Goal: Find contact information: Find contact information

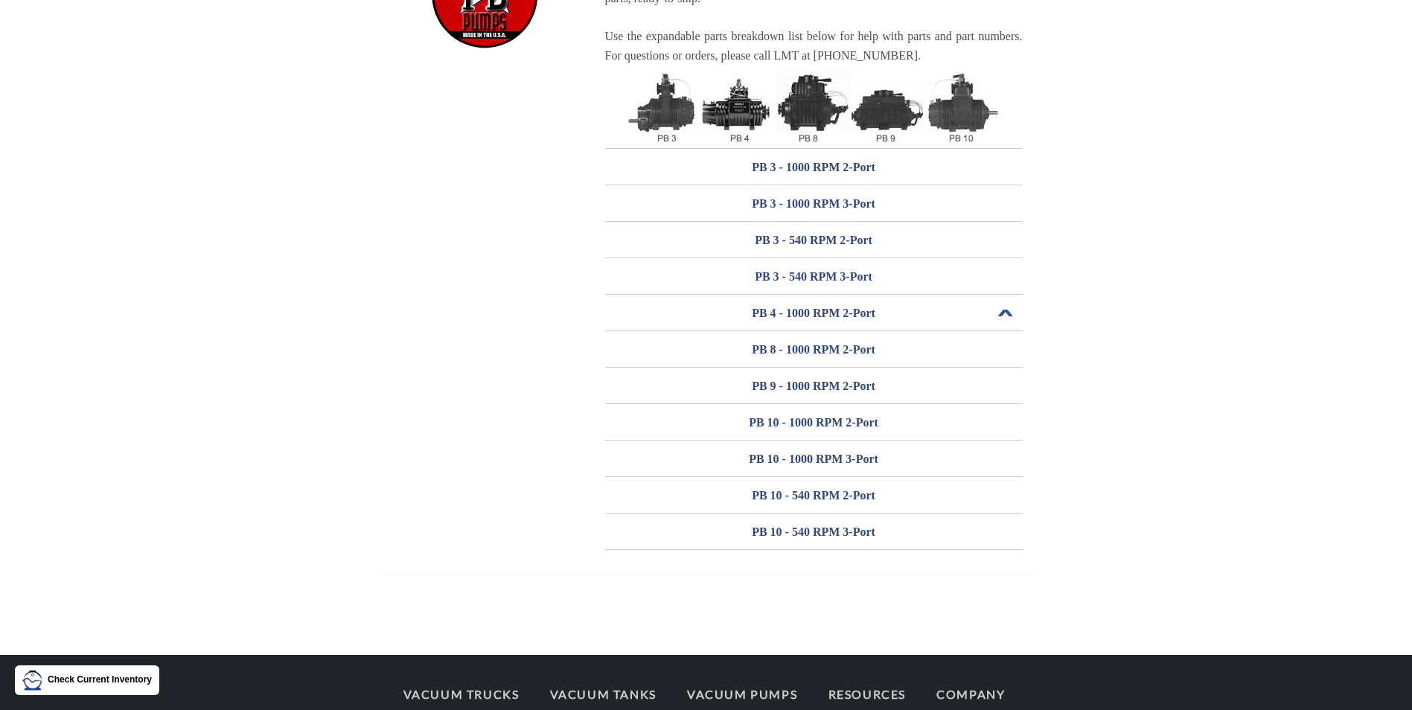
scroll to position [290, 0]
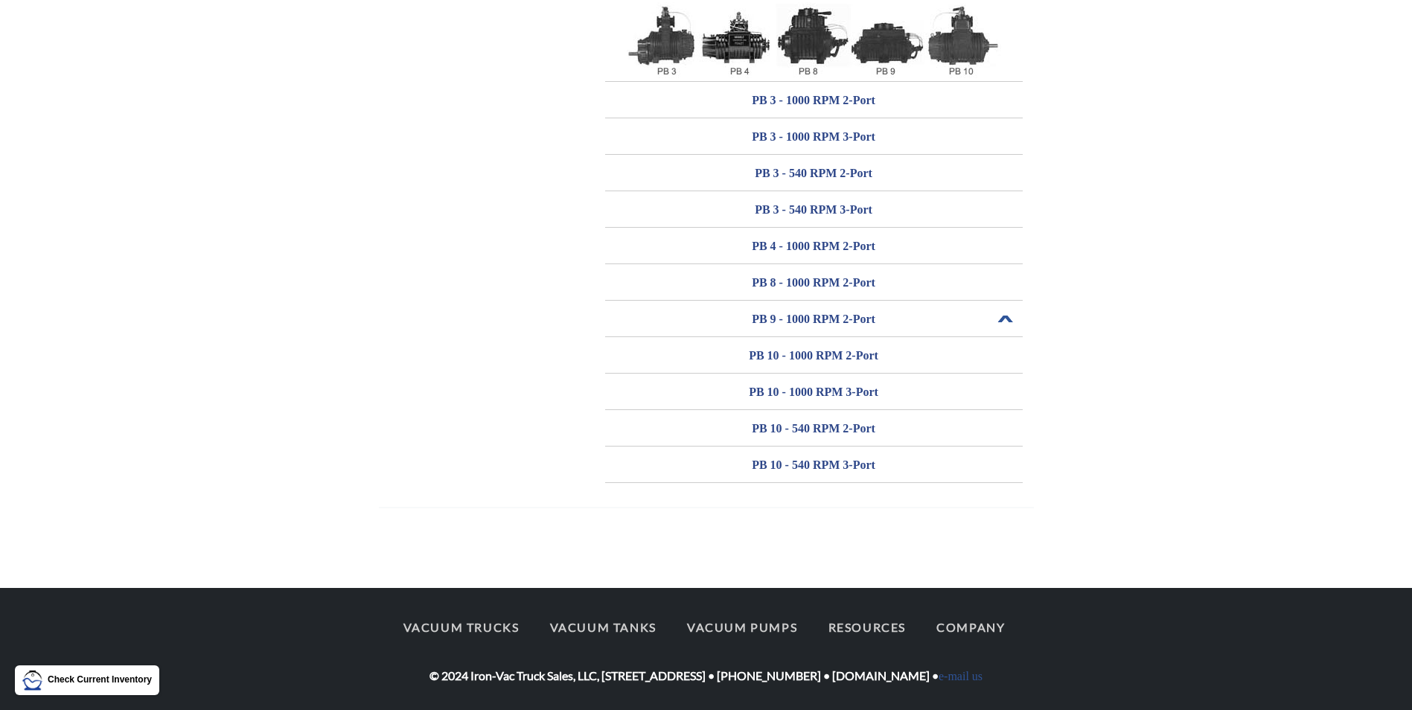
click at [796, 317] on h3 "PB 9 - 1000 RPM 2-Port" at bounding box center [814, 319] width 418 height 24
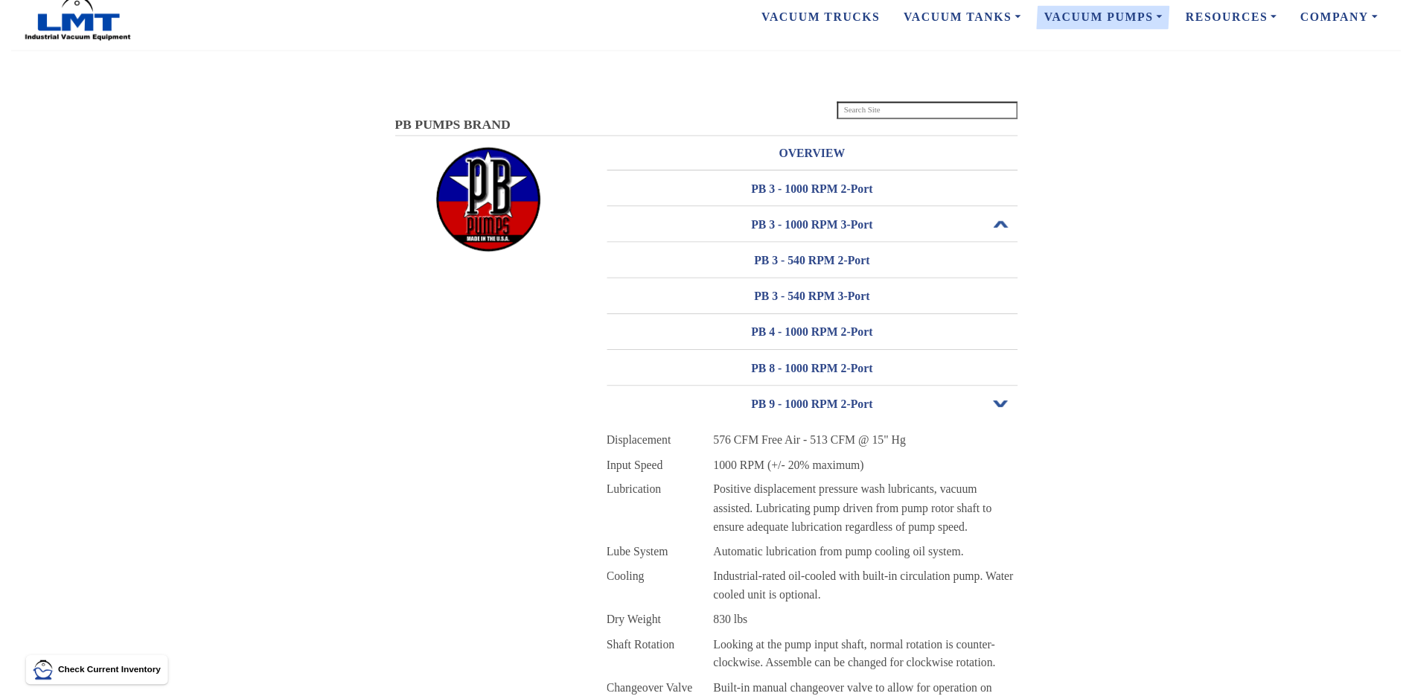
scroll to position [0, 0]
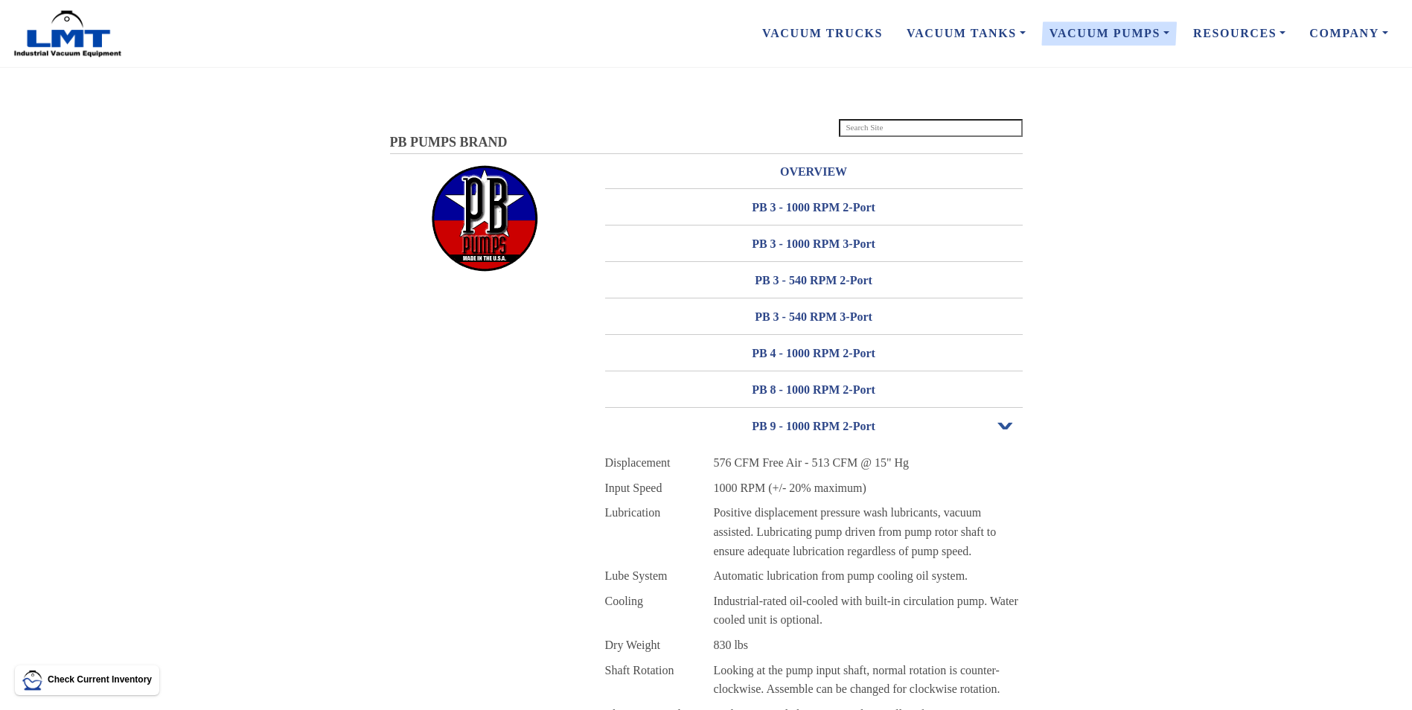
click at [86, 41] on img at bounding box center [68, 34] width 112 height 48
click at [480, 211] on img at bounding box center [485, 218] width 112 height 108
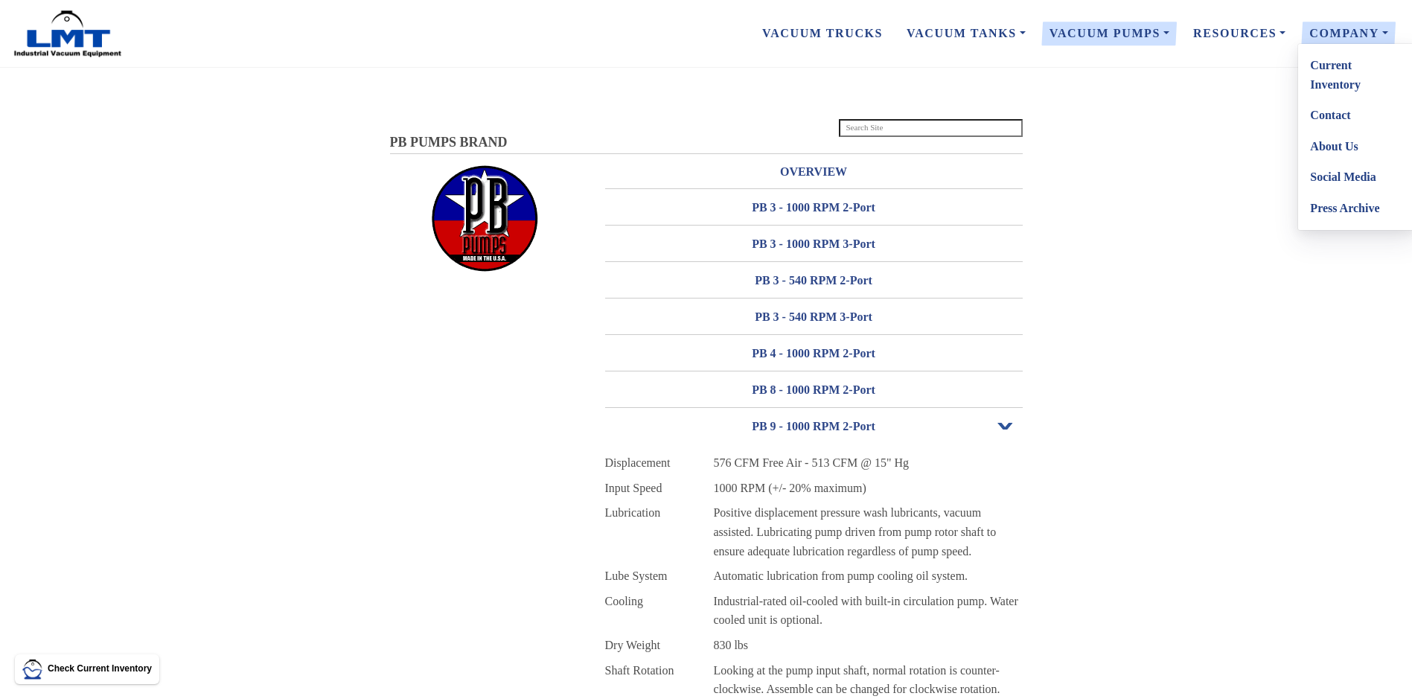
click at [1334, 120] on link "Contact" at bounding box center [1357, 115] width 118 height 31
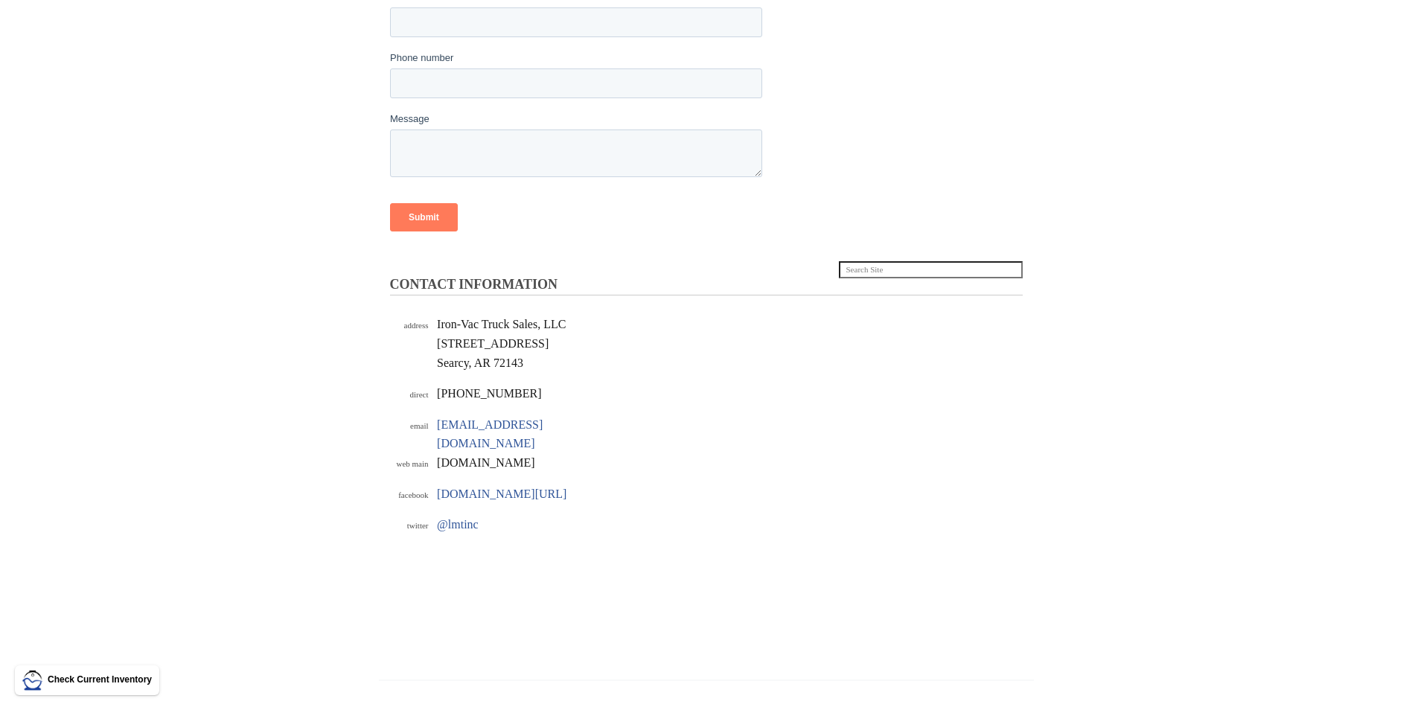
scroll to position [298, 0]
click at [475, 484] on link "[DOMAIN_NAME][URL]" at bounding box center [501, 490] width 129 height 13
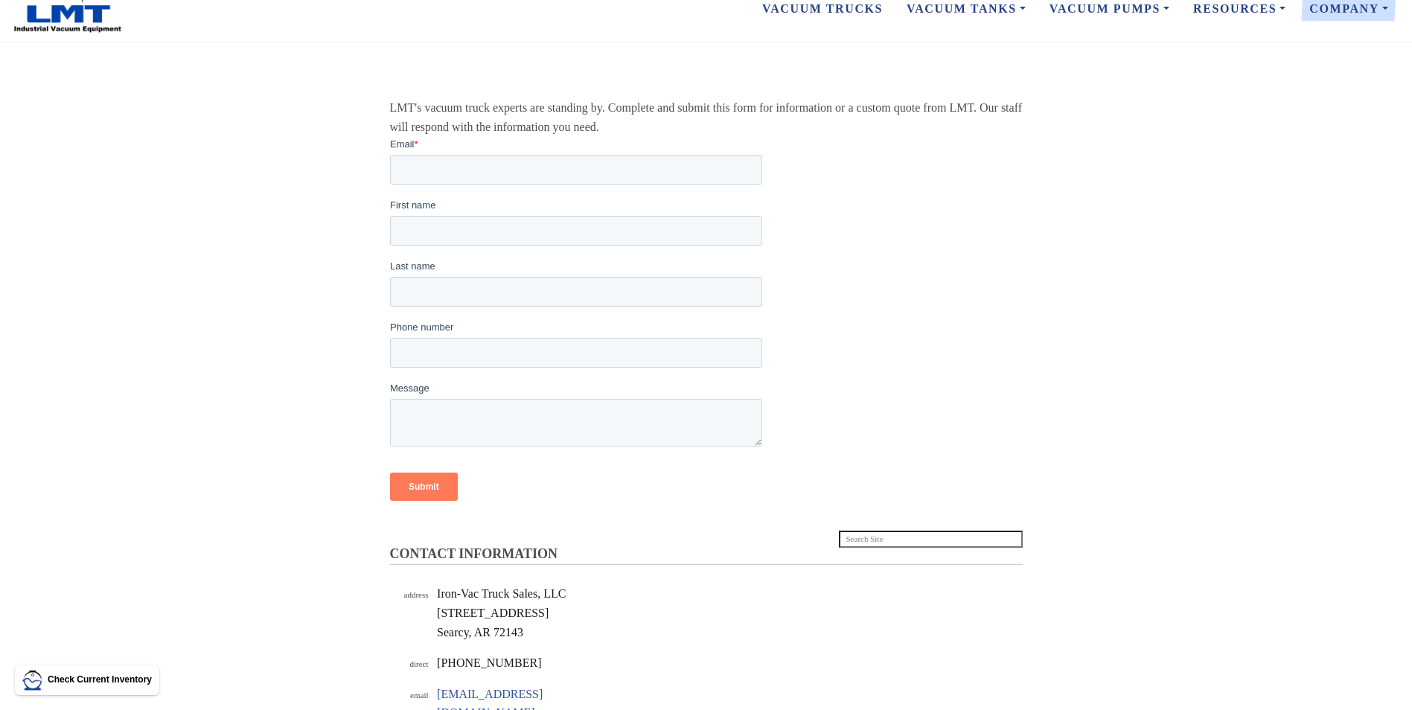
scroll to position [0, 0]
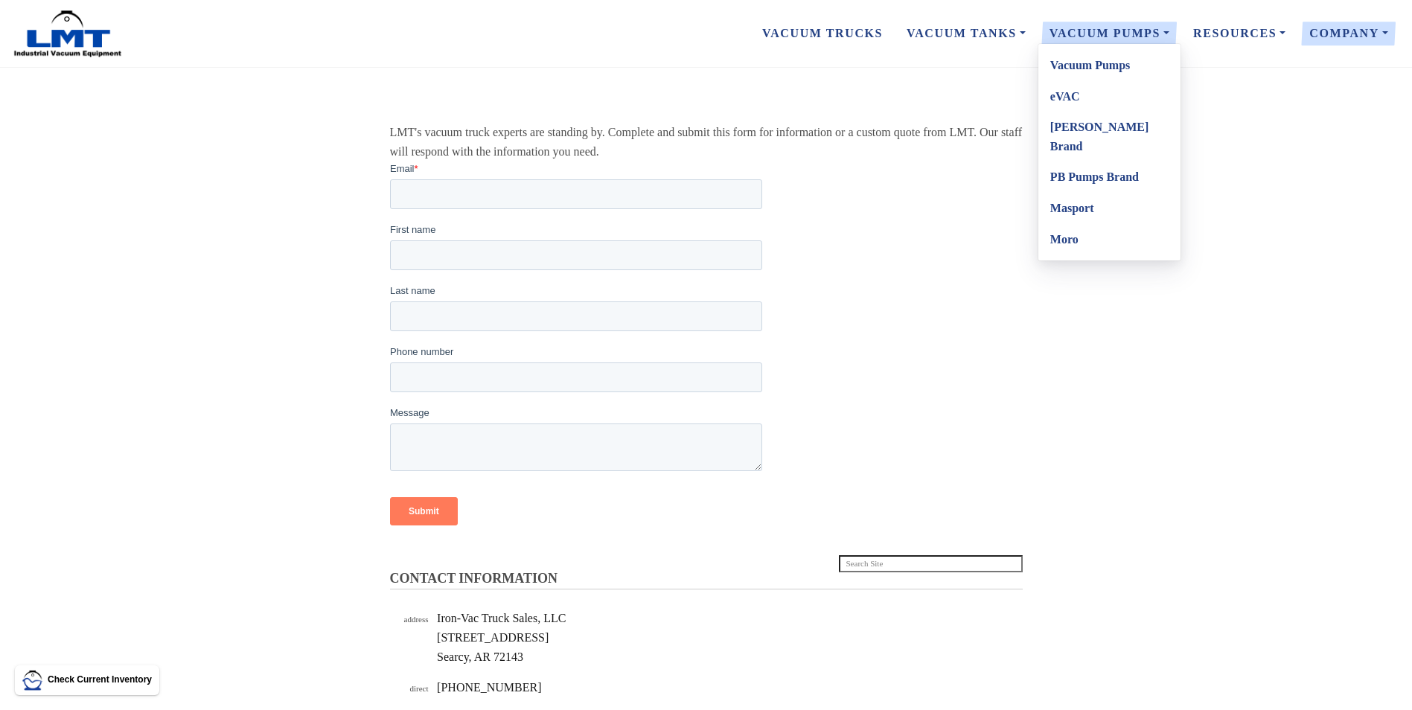
click at [1086, 163] on link "PB Pumps Brand" at bounding box center [1109, 177] width 142 height 31
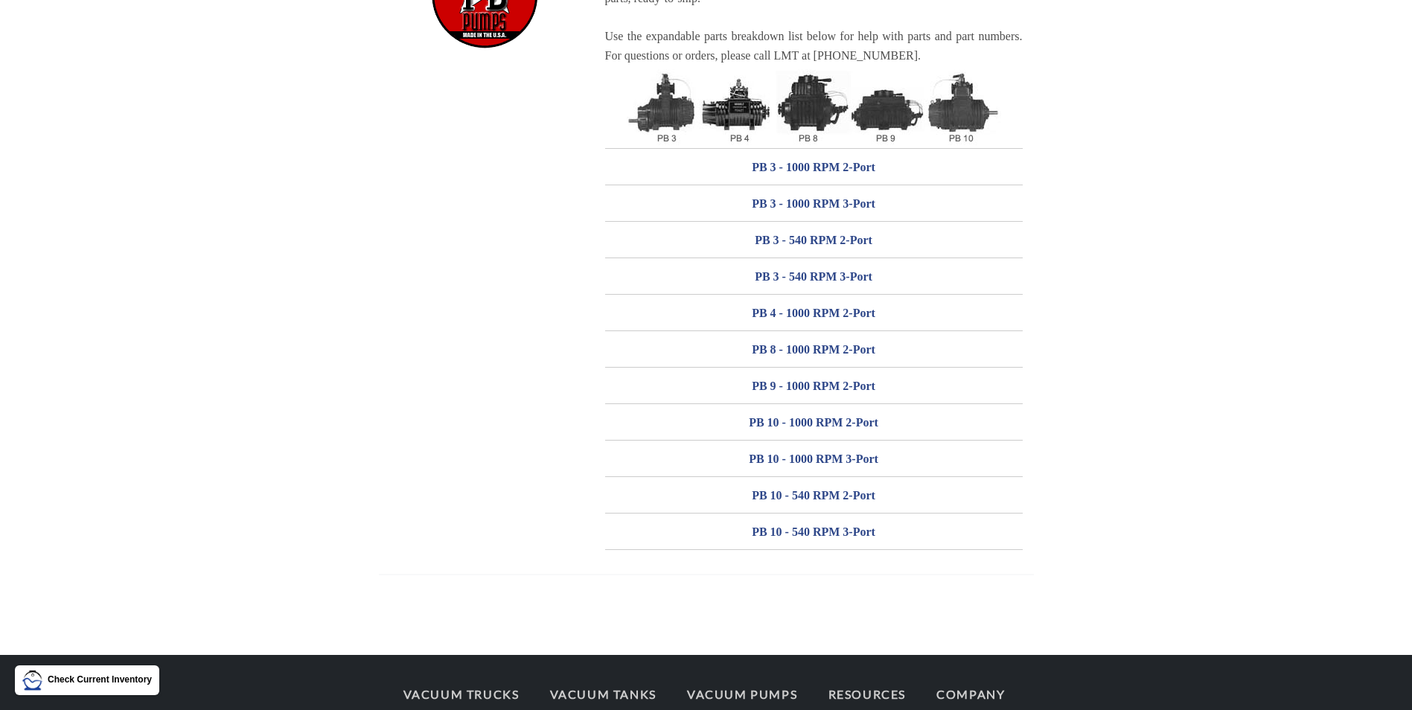
scroll to position [290, 0]
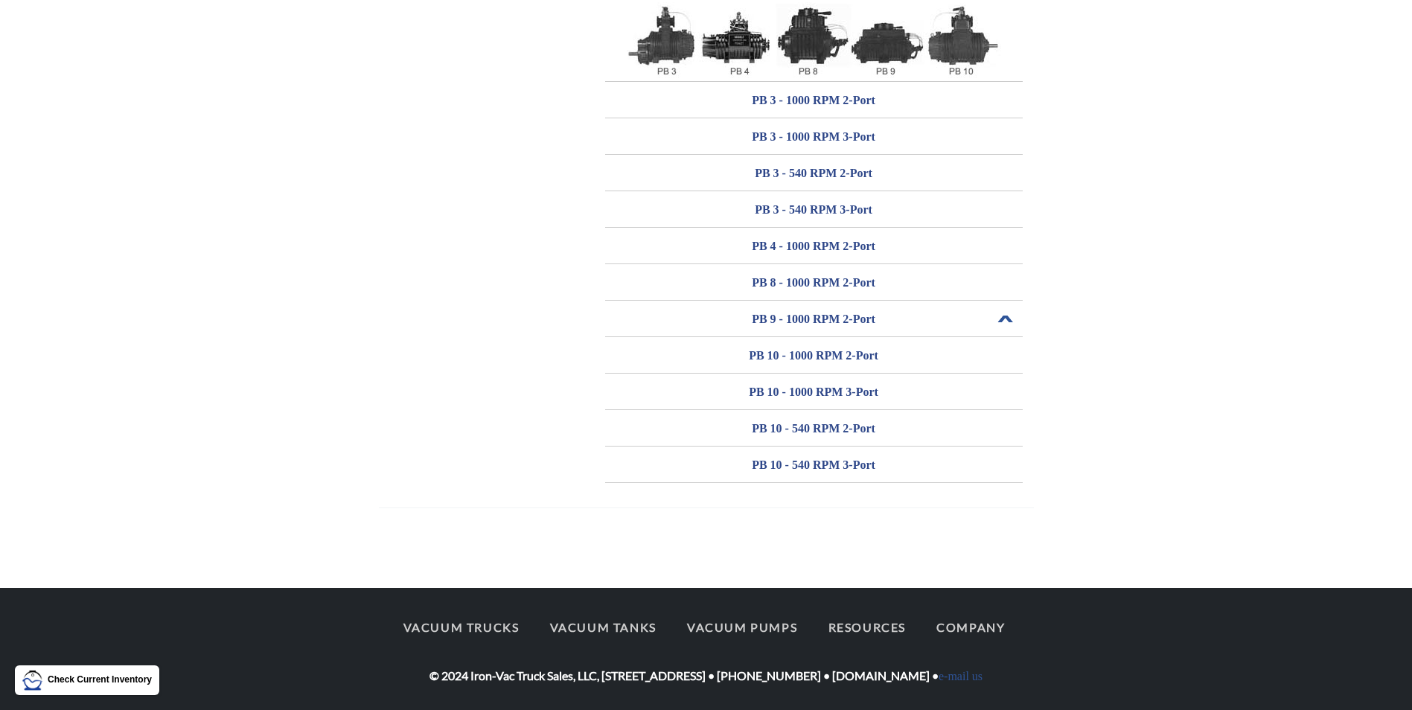
click at [800, 320] on h3 "PB 9 - 1000 RPM 2-Port" at bounding box center [814, 319] width 418 height 24
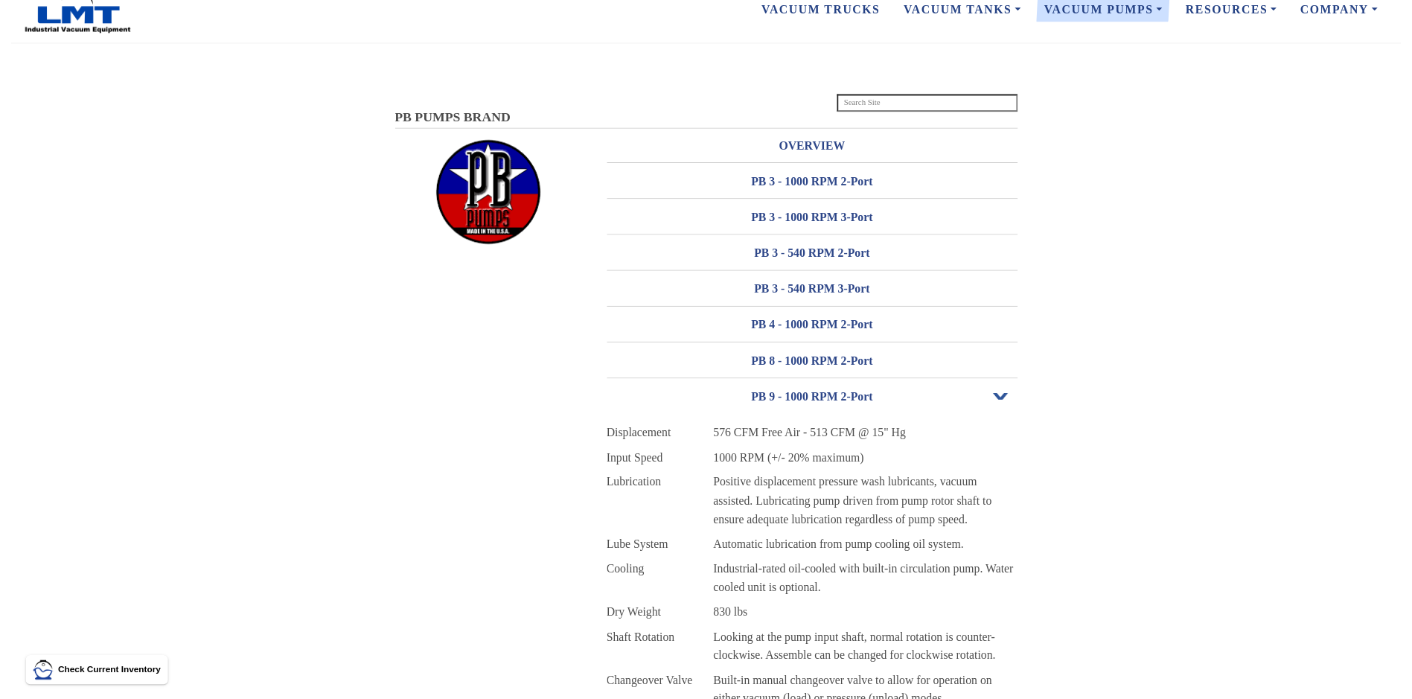
scroll to position [0, 0]
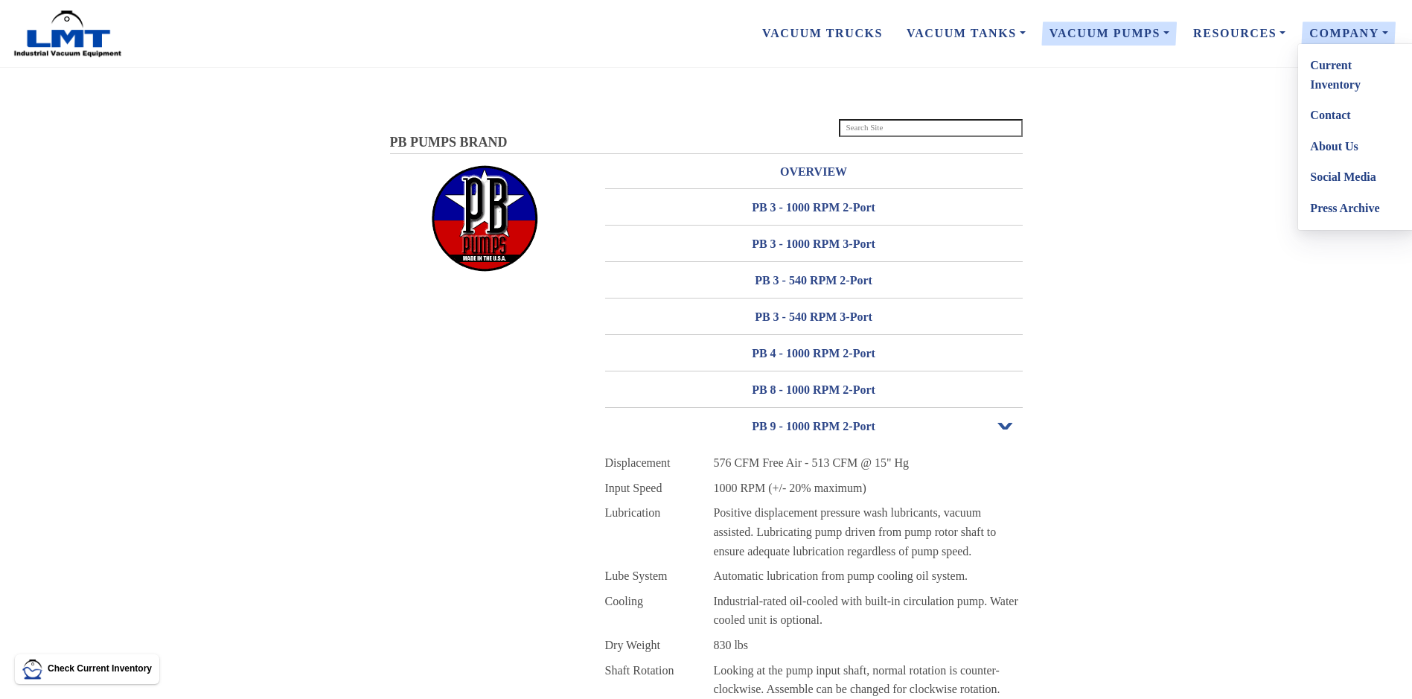
click at [1328, 118] on link "Contact" at bounding box center [1357, 115] width 118 height 31
